Goal: Task Accomplishment & Management: Manage account settings

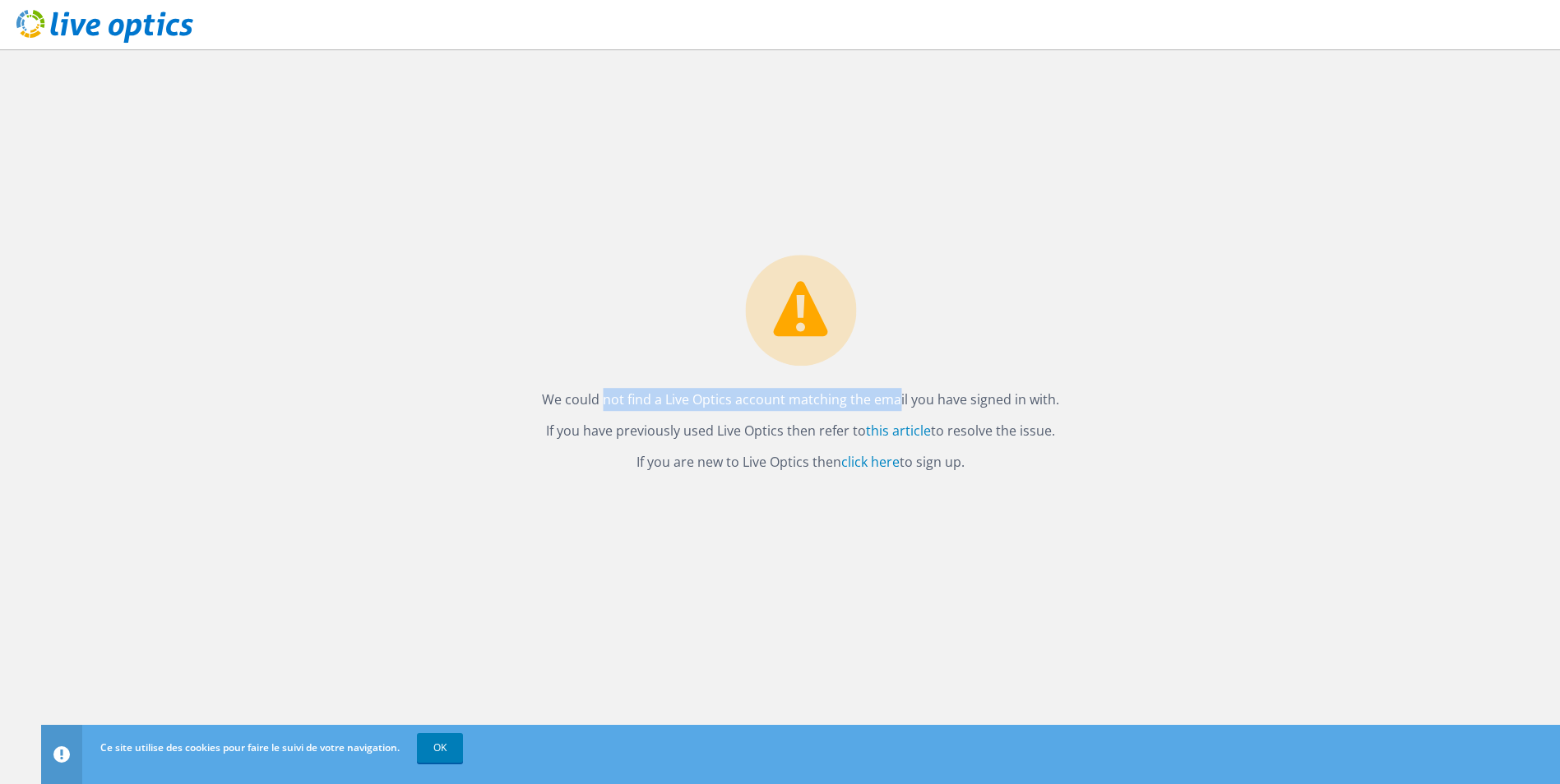
drag, startPoint x: 837, startPoint y: 407, endPoint x: 1077, endPoint y: 429, distance: 241.0
click at [1077, 429] on div "We could not find a Live Optics account matching the email you have signed in w…" at bounding box center [801, 417] width 1518 height 735
click at [862, 461] on link "click here" at bounding box center [870, 461] width 58 height 18
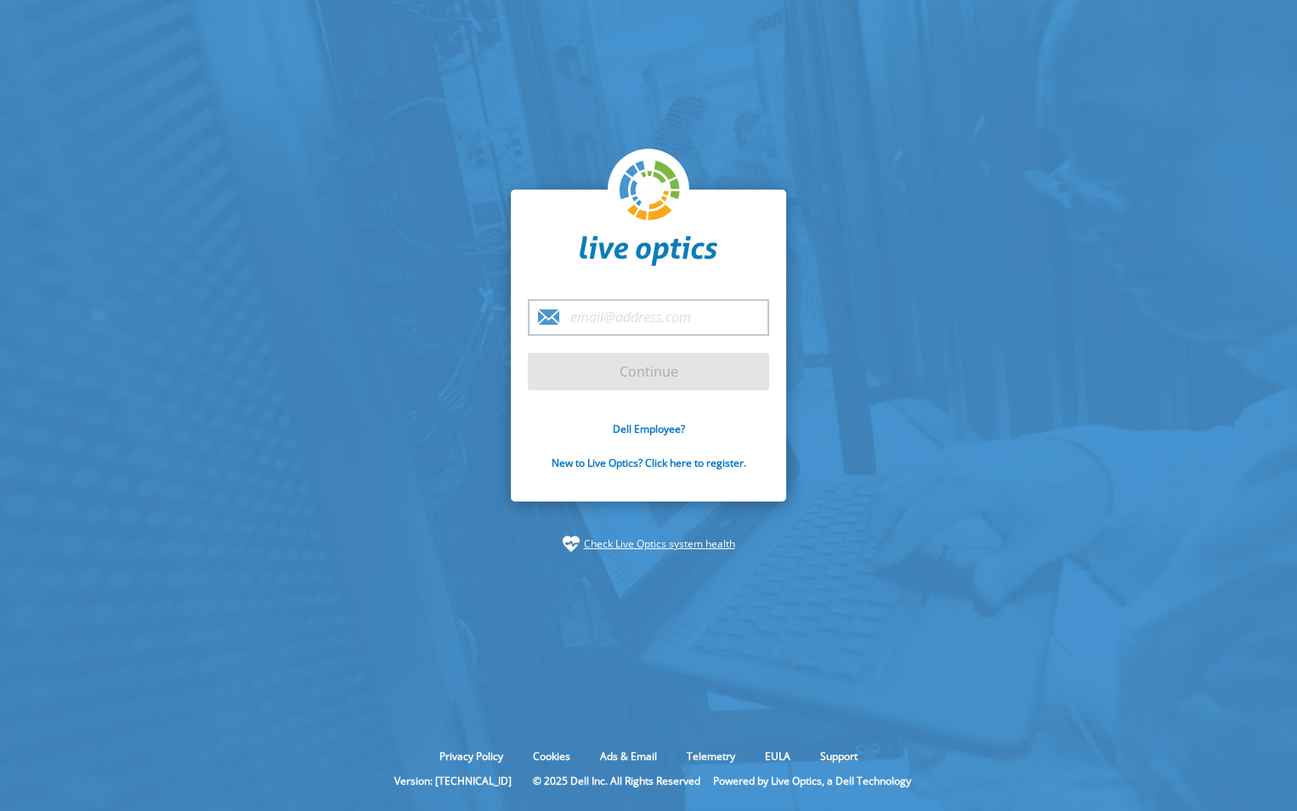
click at [627, 317] on input "email" at bounding box center [648, 317] width 241 height 37
type input "[EMAIL_ADDRESS][DOMAIN_NAME]"
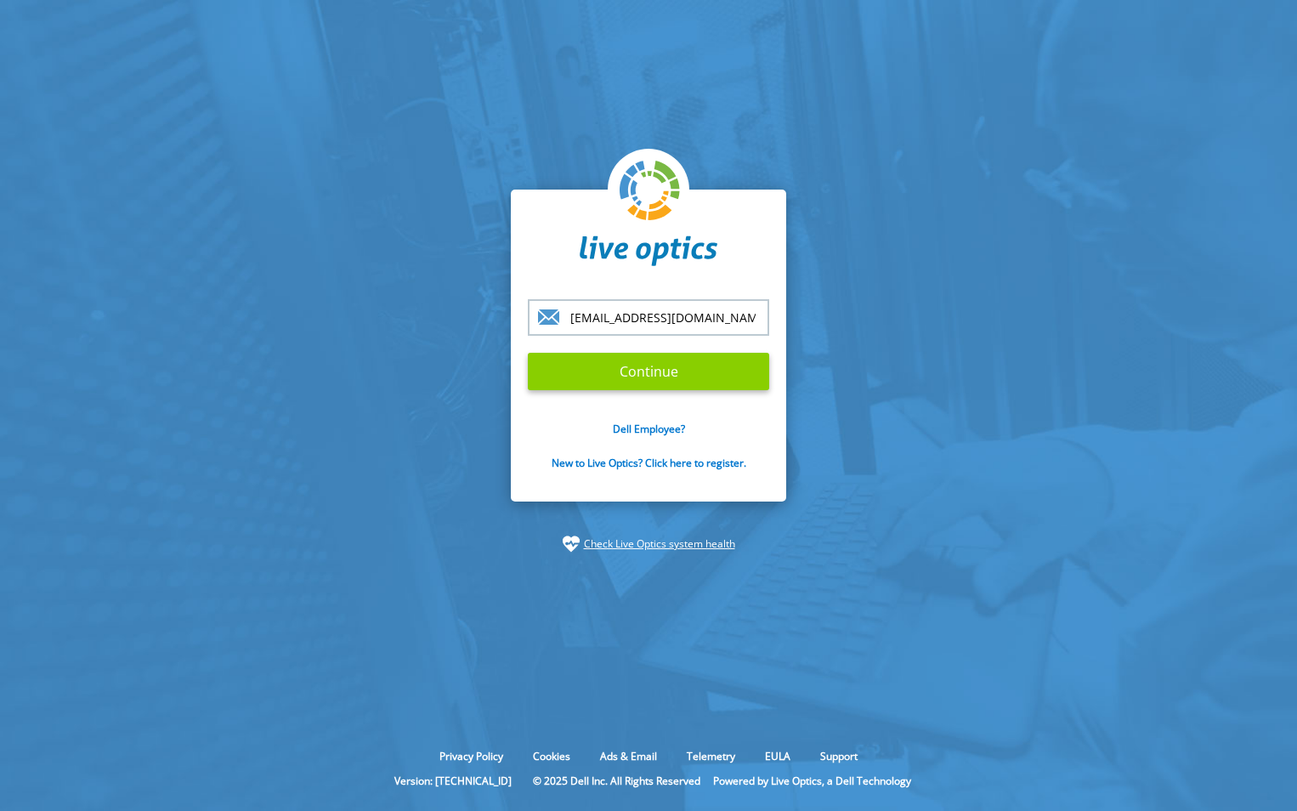
click at [620, 371] on input "Continue" at bounding box center [648, 371] width 241 height 37
click at [655, 382] on input "Continue" at bounding box center [648, 371] width 241 height 37
click at [651, 368] on input "Continue" at bounding box center [648, 371] width 241 height 37
click at [631, 374] on input "Continue" at bounding box center [648, 371] width 241 height 37
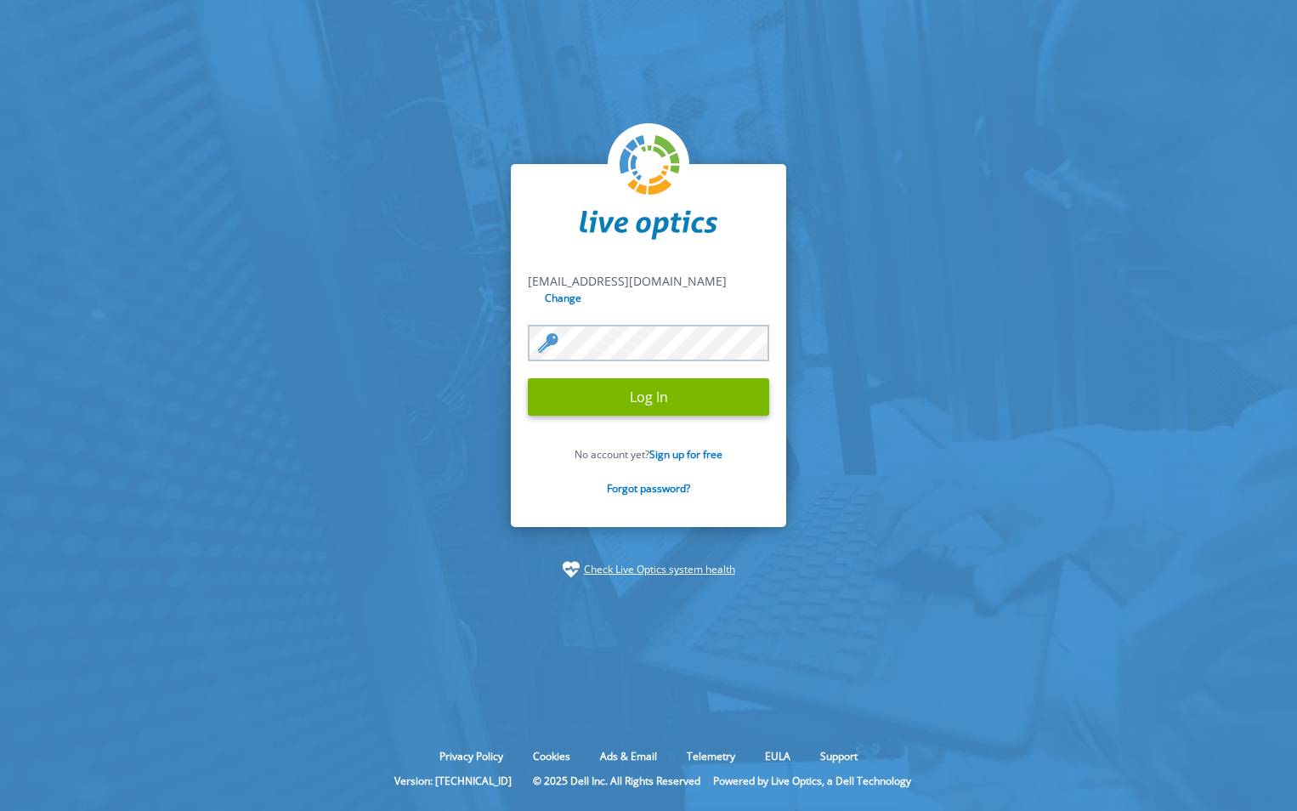
click at [528, 378] on input "Log In" at bounding box center [648, 396] width 241 height 37
click at [592, 387] on input "Log In" at bounding box center [648, 396] width 241 height 37
click at [656, 387] on input "Log In" at bounding box center [648, 396] width 241 height 37
click at [643, 395] on input "Log In" at bounding box center [648, 396] width 241 height 37
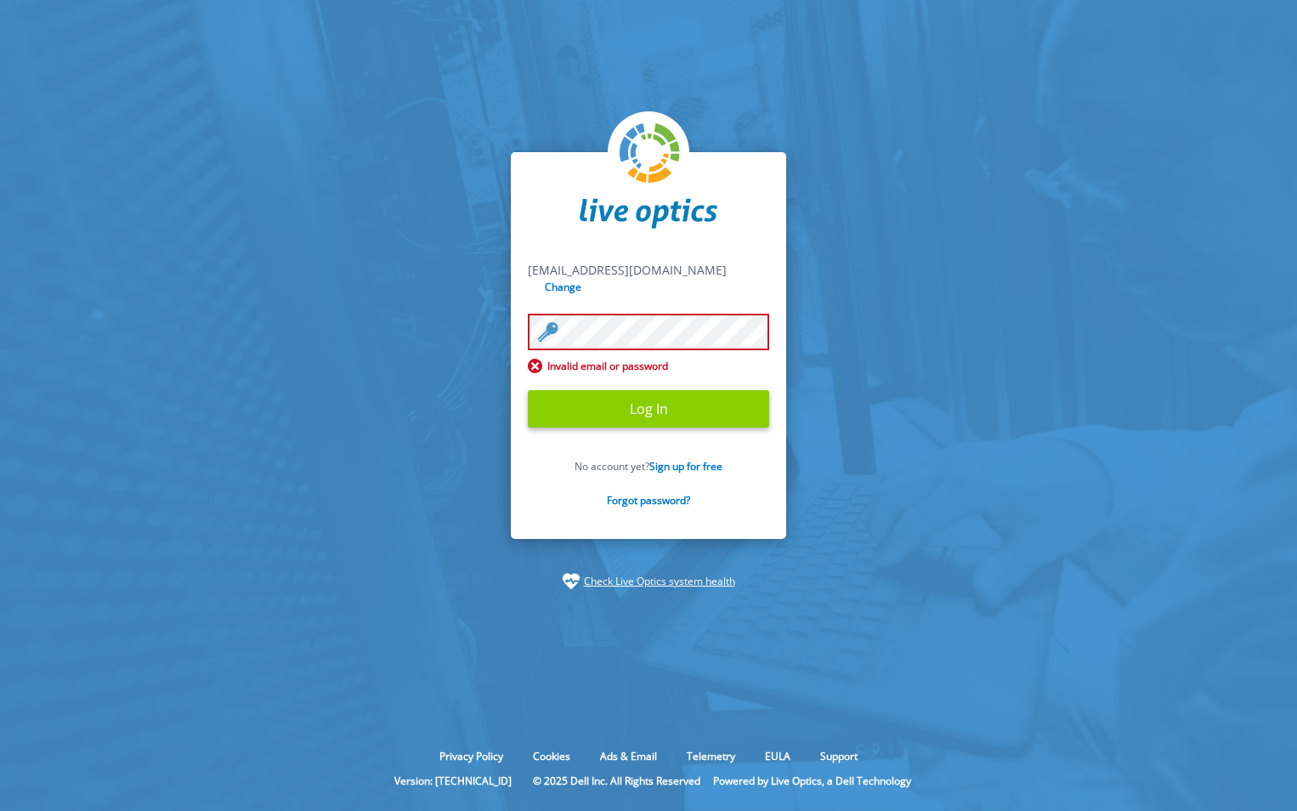
click at [626, 400] on input "Log In" at bounding box center [648, 408] width 241 height 37
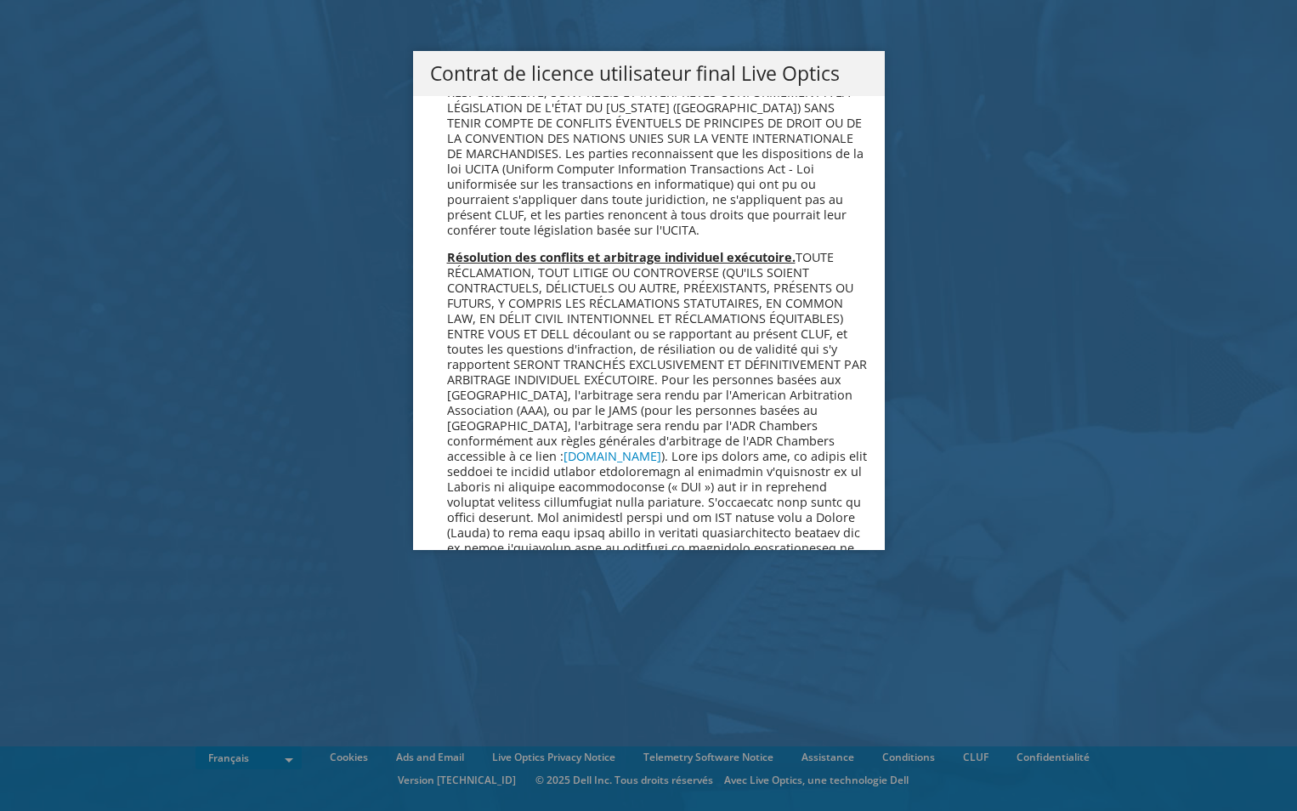
scroll to position [7515, 0]
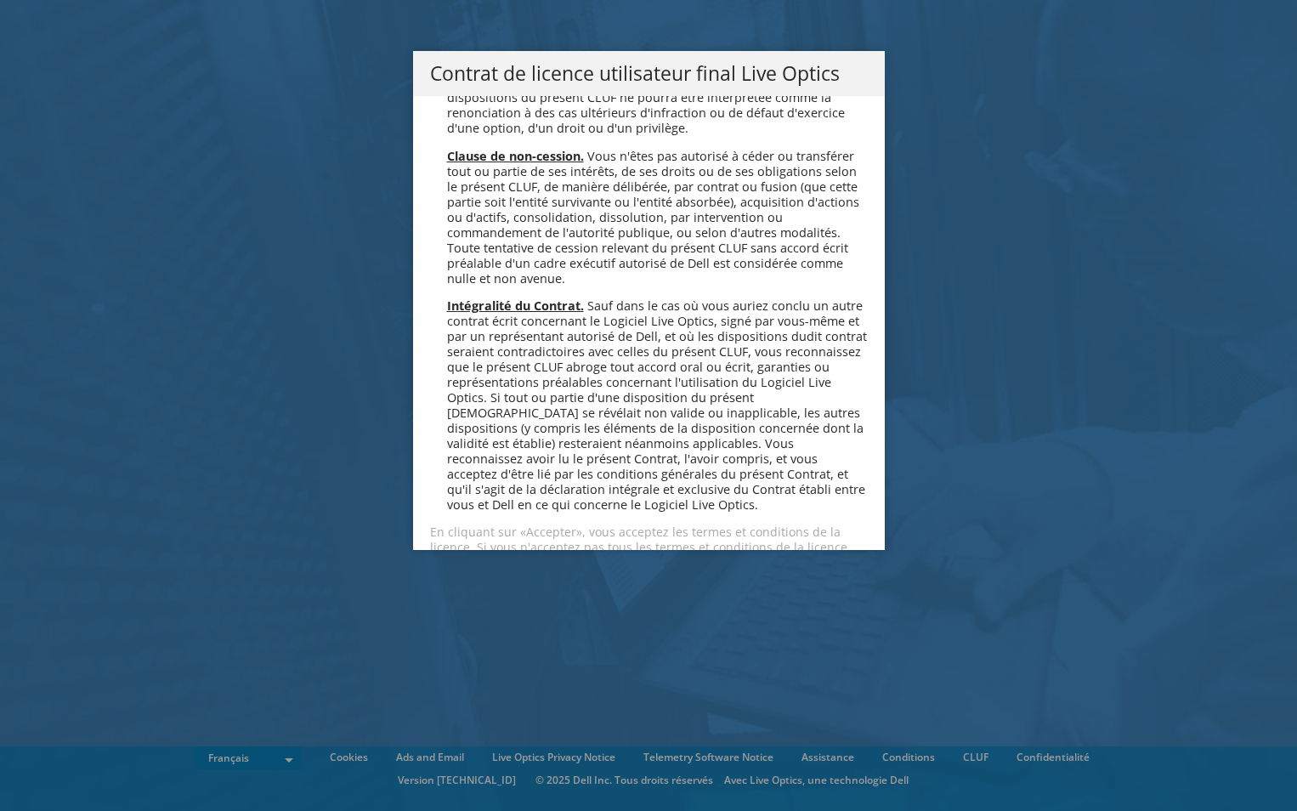
click at [419, 495] on div "Veuillez lire attentivement le contrat de licence suivant. Vous devez accepter …" at bounding box center [649, 323] width 472 height 454
click at [440, 587] on link "Accepter" at bounding box center [480, 607] width 101 height 41
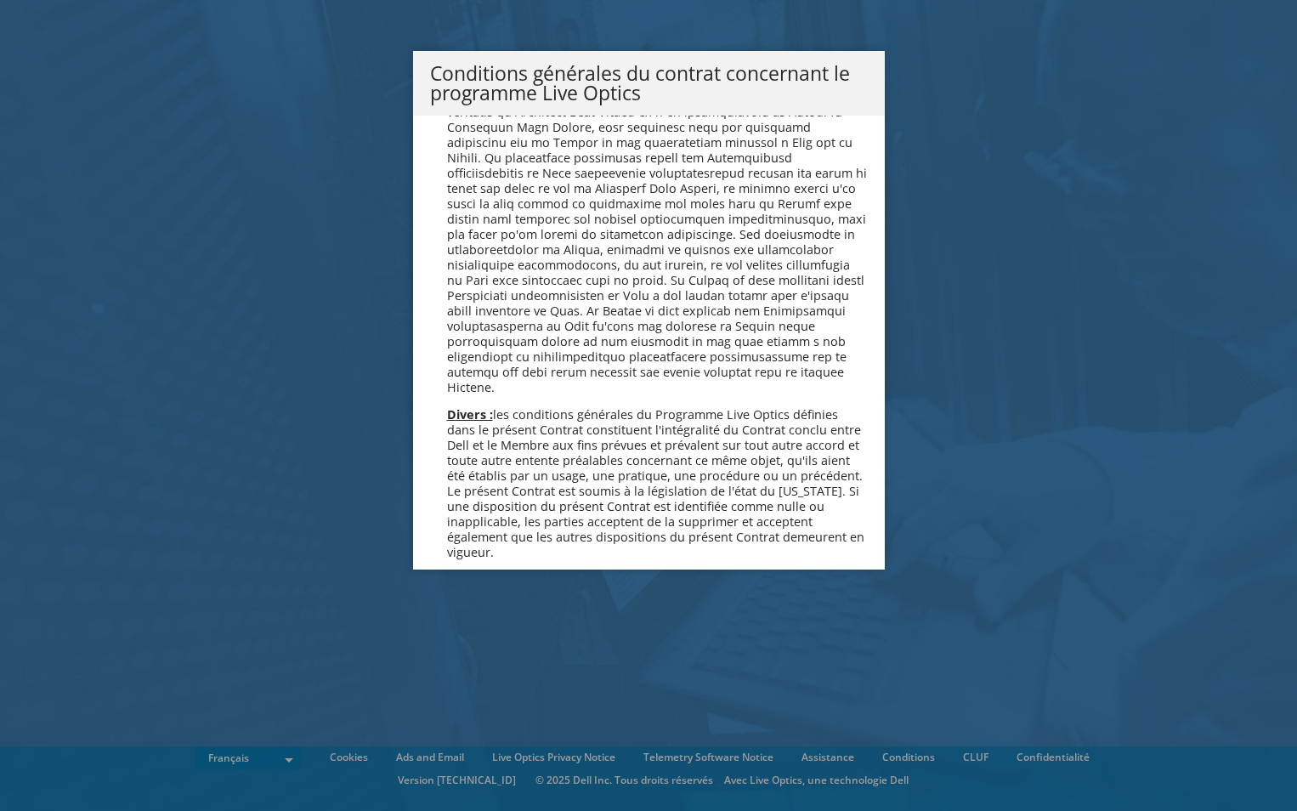
scroll to position [1462, 0]
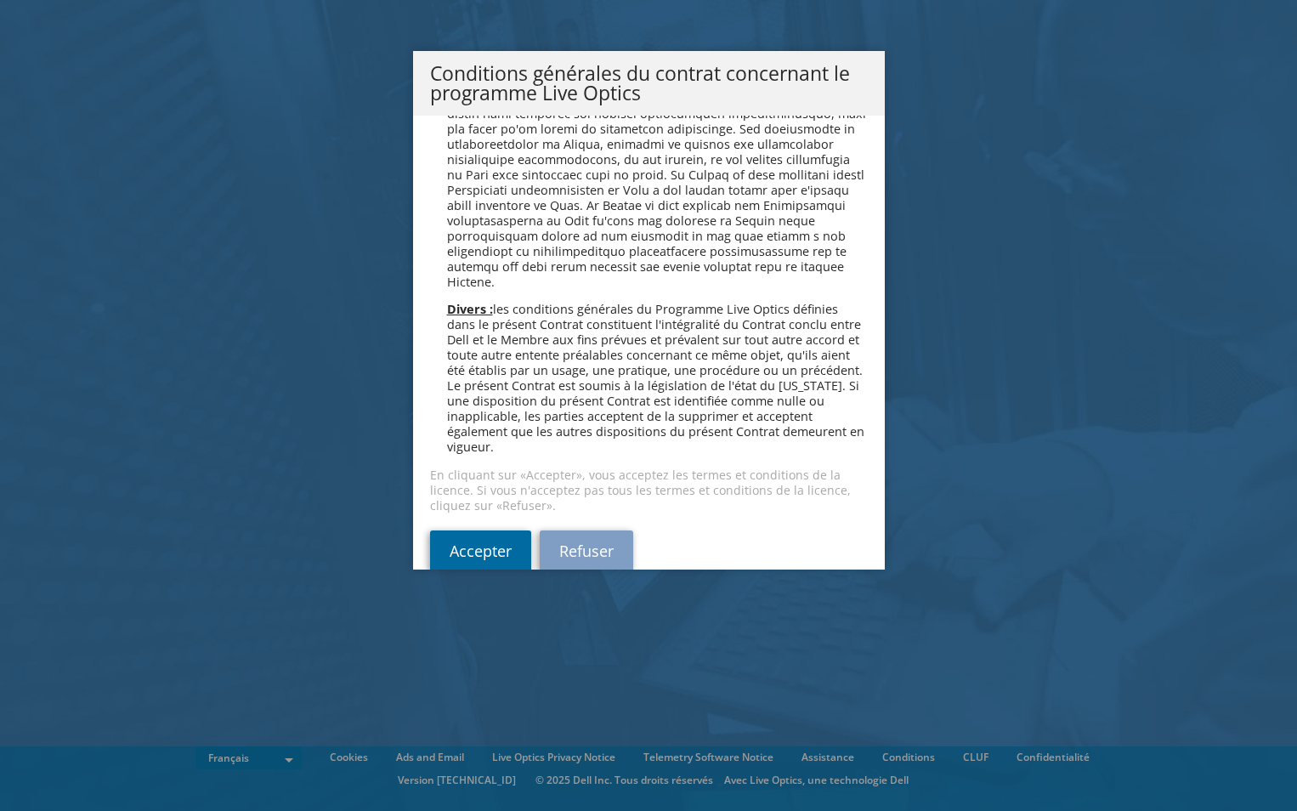
click at [470, 530] on link "Accepter" at bounding box center [480, 550] width 101 height 41
